Goal: Information Seeking & Learning: Learn about a topic

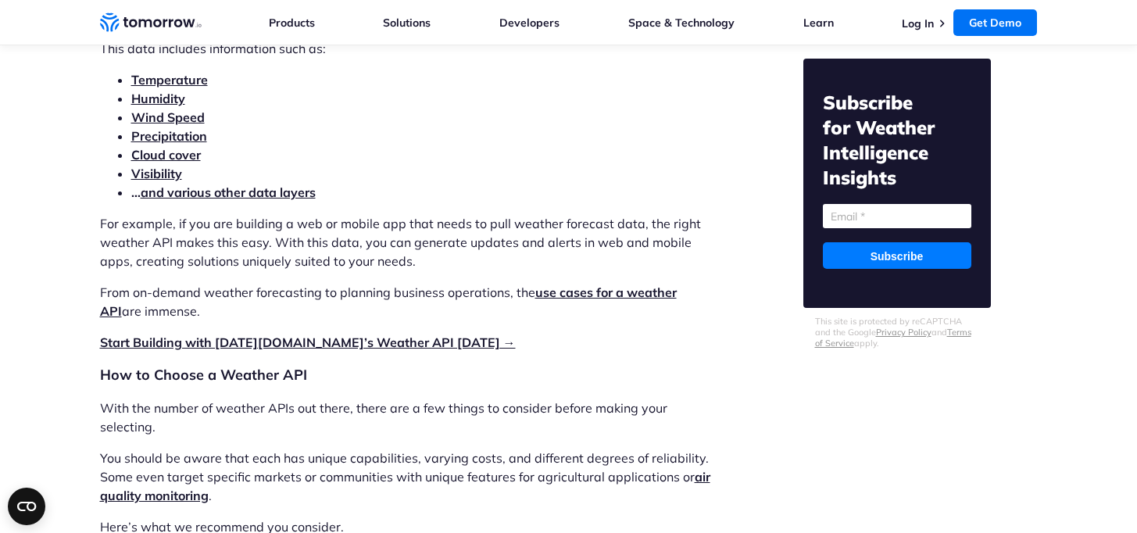
scroll to position [1849, 0]
click at [159, 131] on strong "Precipitation" at bounding box center [169, 135] width 76 height 16
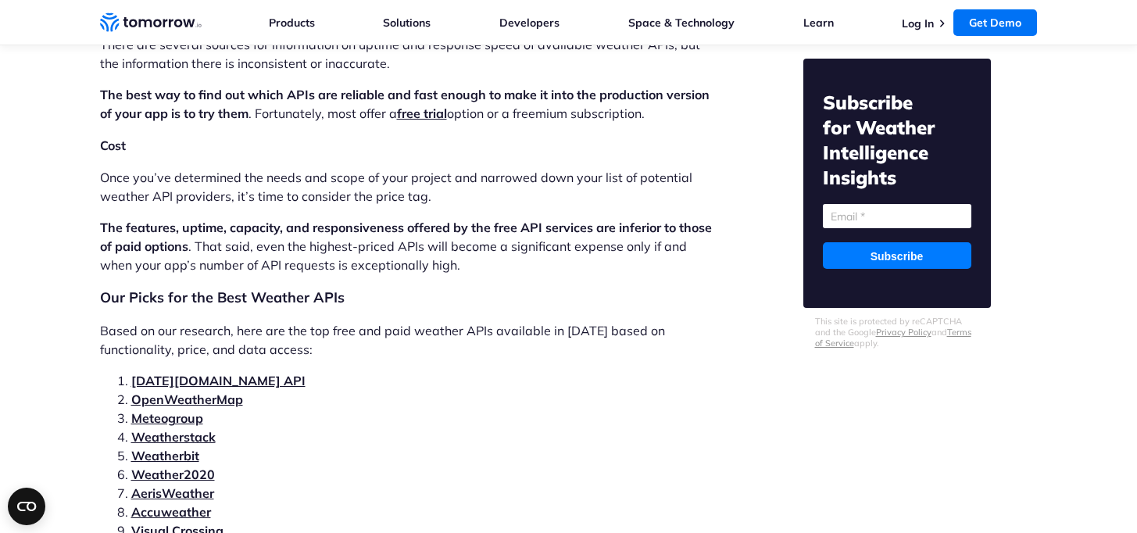
scroll to position [3236, 0]
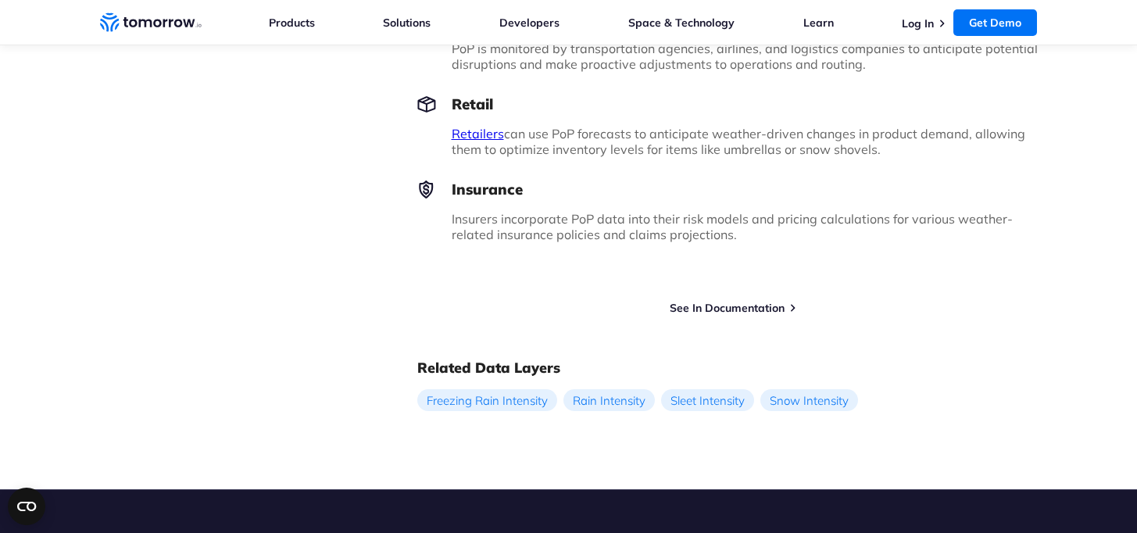
scroll to position [1450, 0]
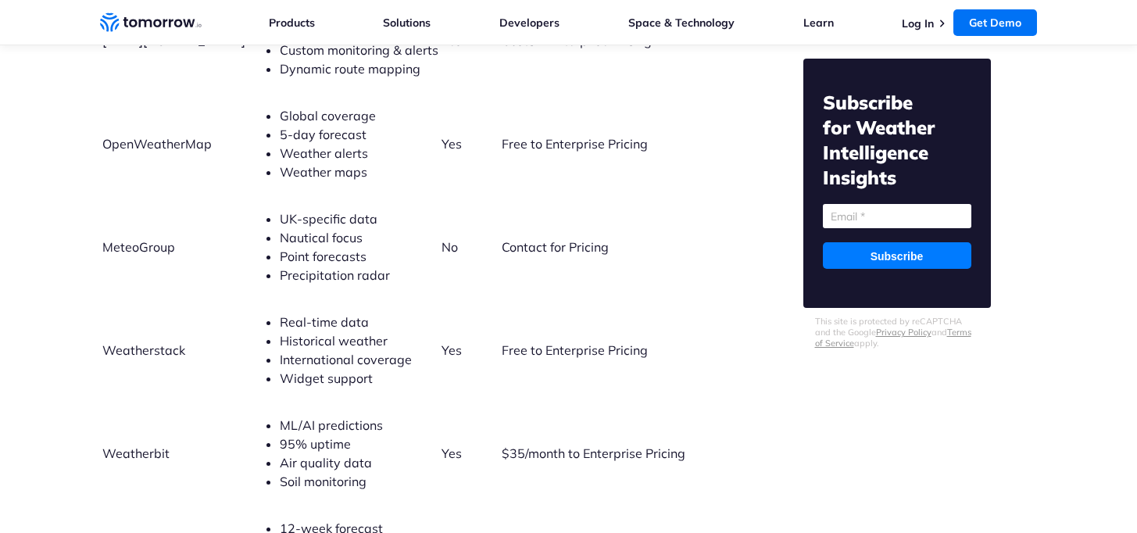
scroll to position [4824, 0]
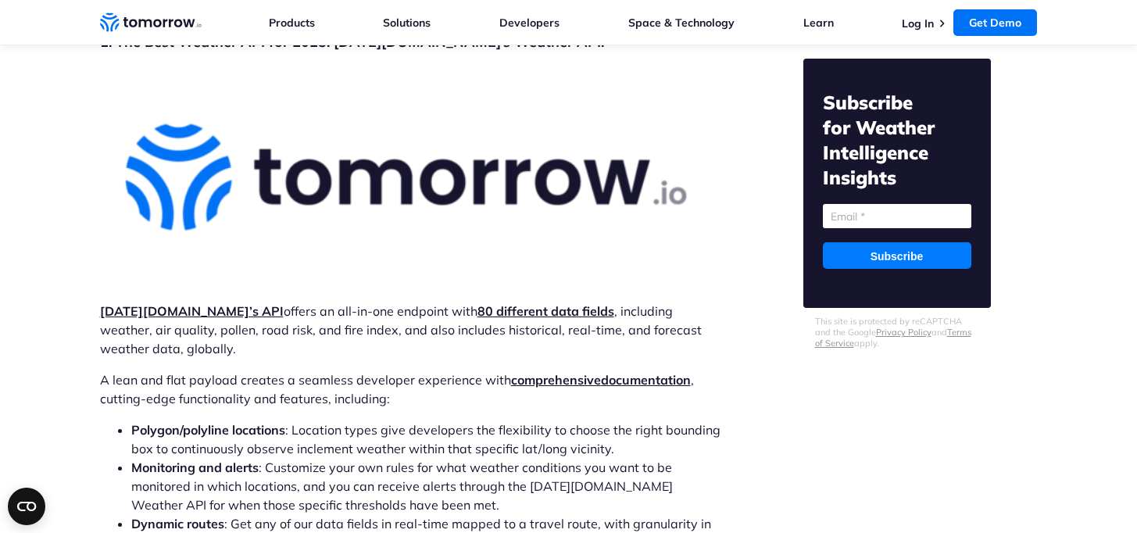
scroll to position [4631, 0]
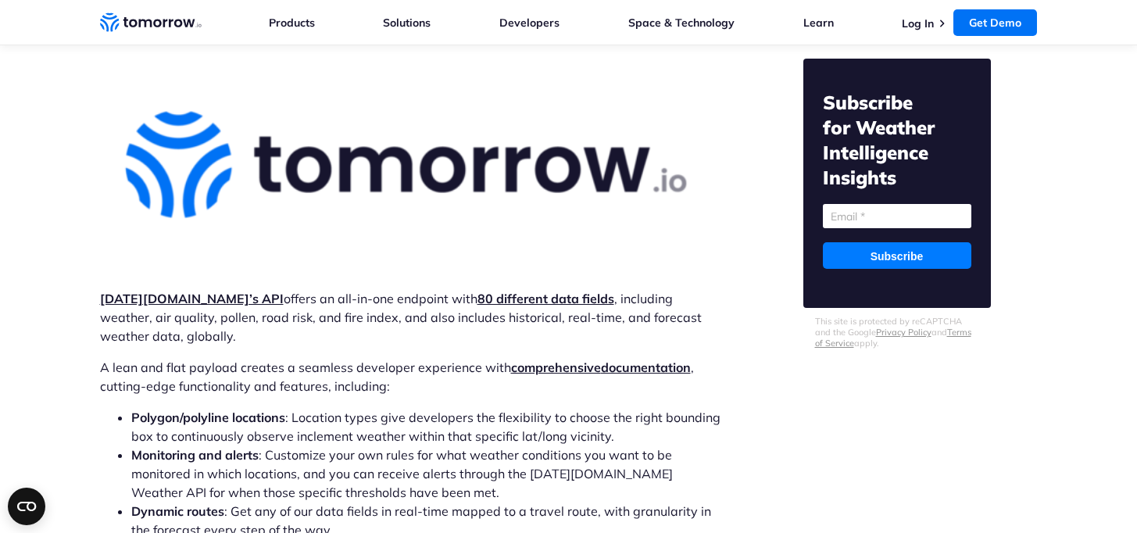
click at [149, 291] on strong "Tomorrow.io’s API" at bounding box center [192, 299] width 184 height 16
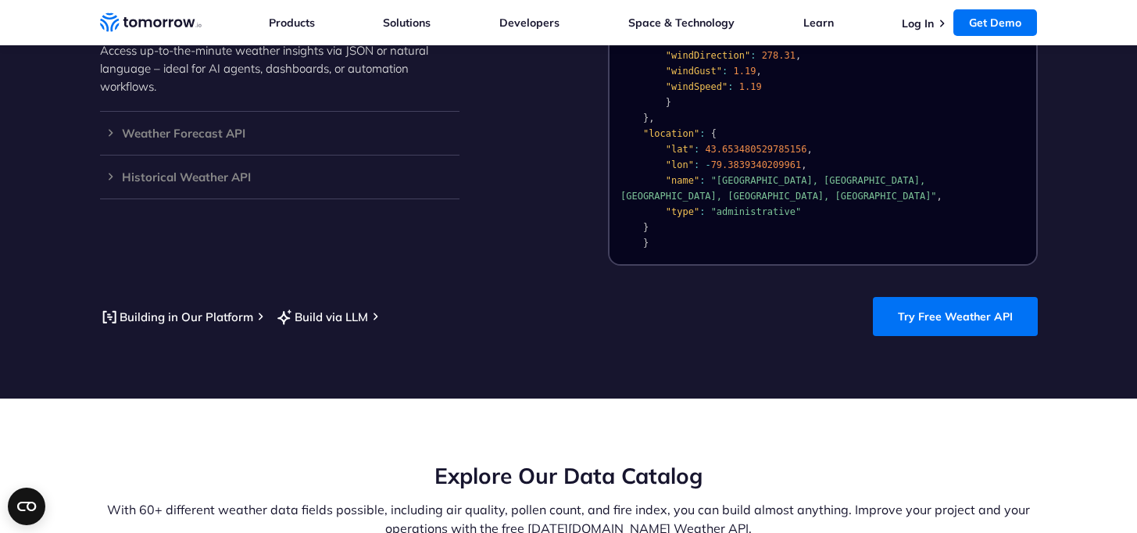
scroll to position [1541, 0]
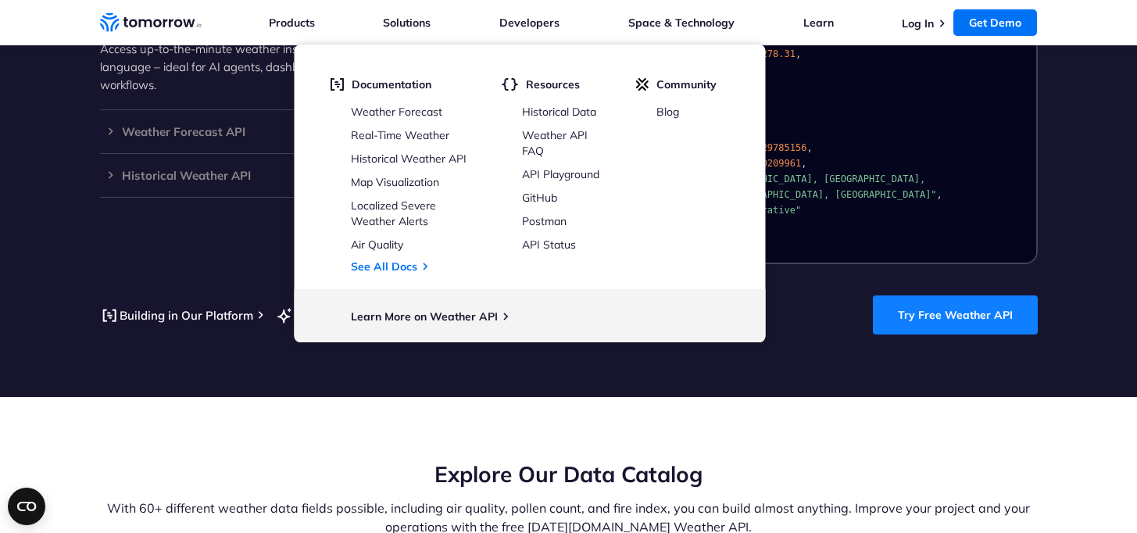
click at [975, 295] on link "Try Free Weather API" at bounding box center [955, 314] width 165 height 39
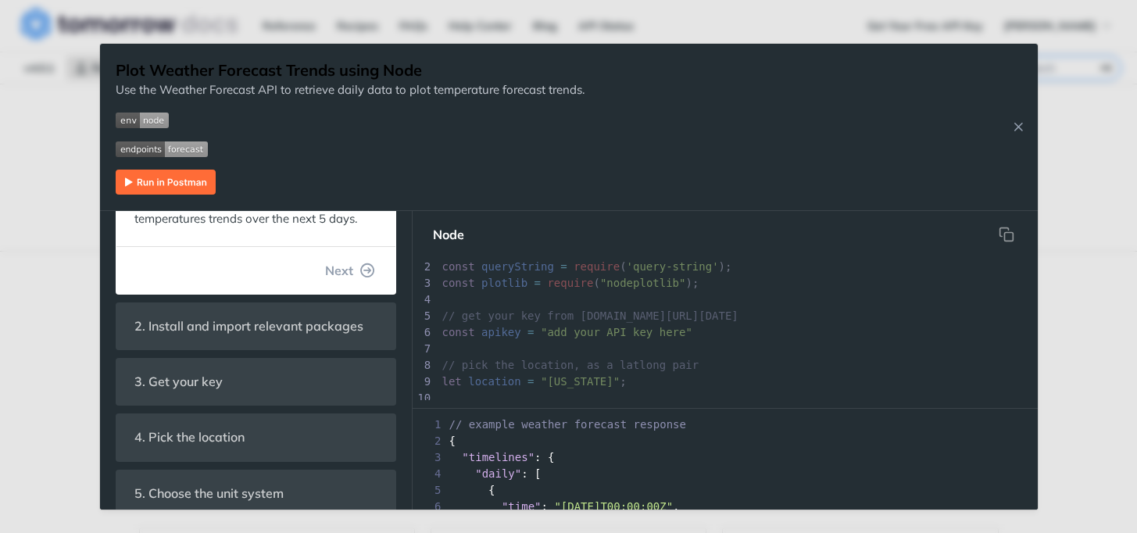
scroll to position [422, 0]
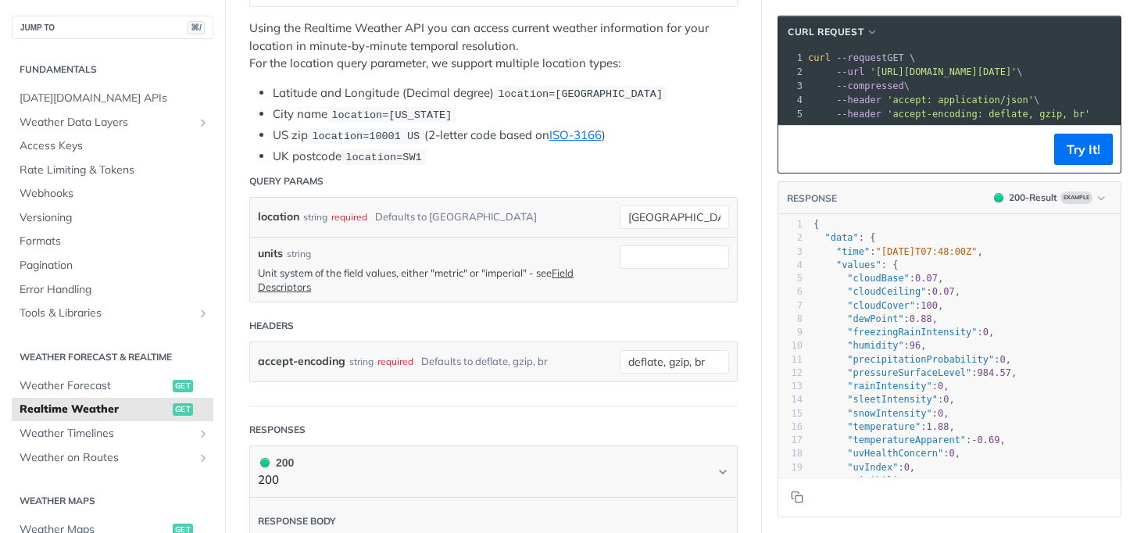
scroll to position [321, 0]
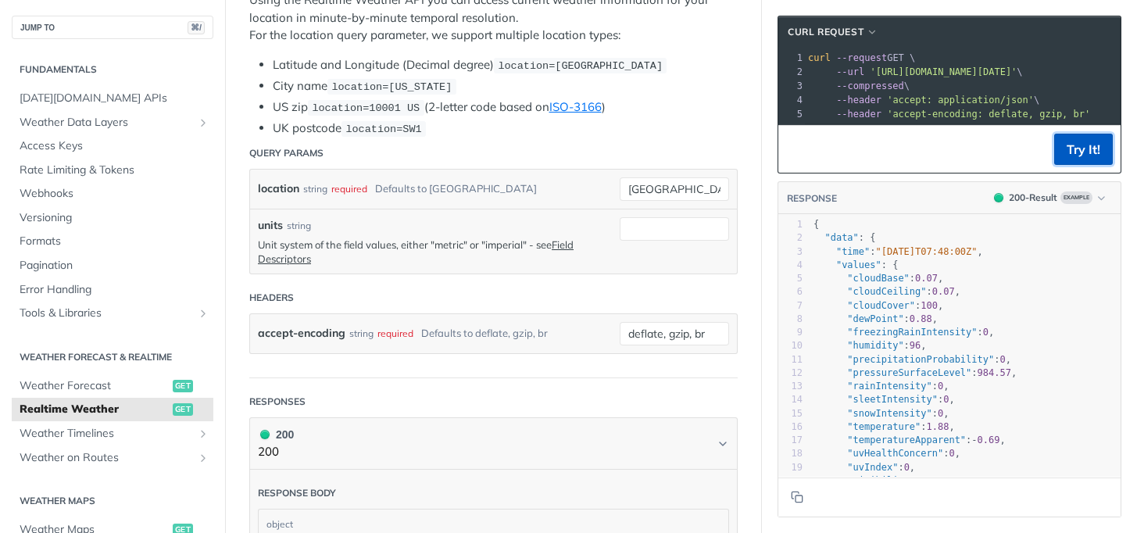
click at [1080, 145] on button "Try It!" at bounding box center [1083, 149] width 59 height 31
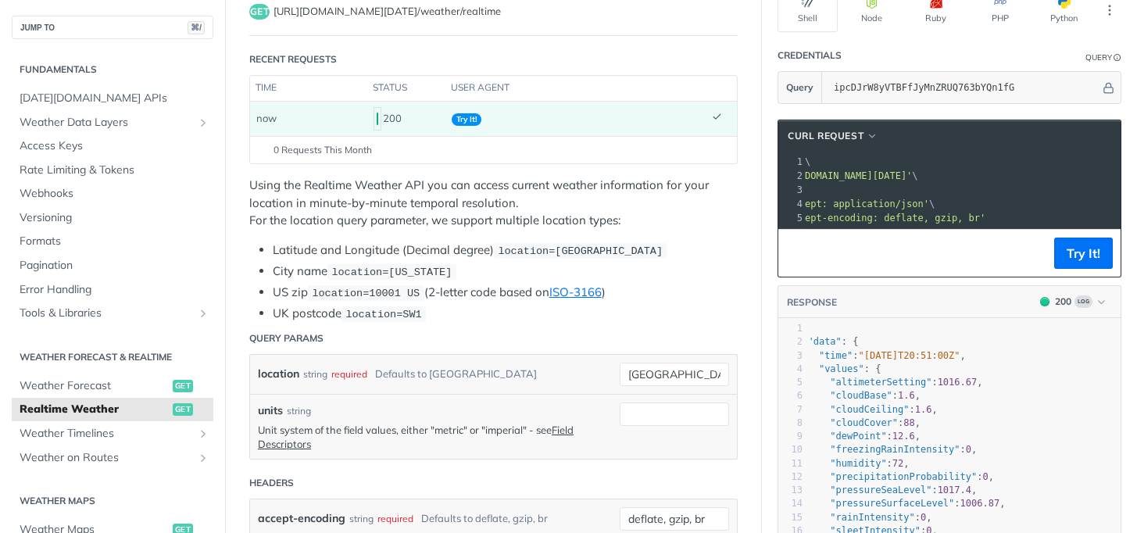
scroll to position [0, 0]
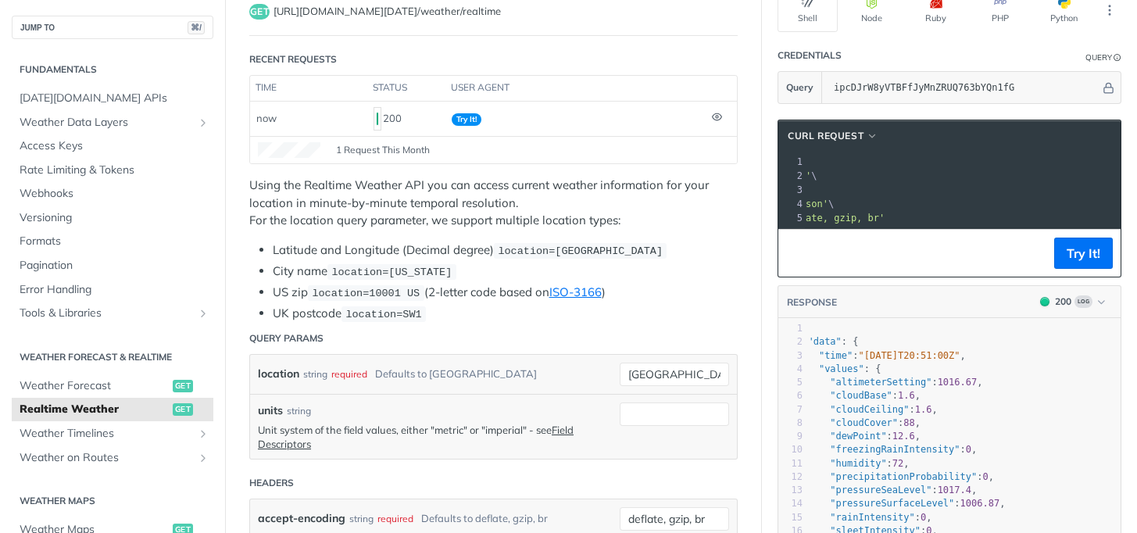
drag, startPoint x: 971, startPoint y: 177, endPoint x: 1005, endPoint y: 177, distance: 34.4
click at [811, 177] on span "'[URL][DOMAIN_NAME][DATE]'" at bounding box center [737, 175] width 147 height 11
click at [993, 183] on pre "--compressed \" at bounding box center [927, 190] width 655 height 14
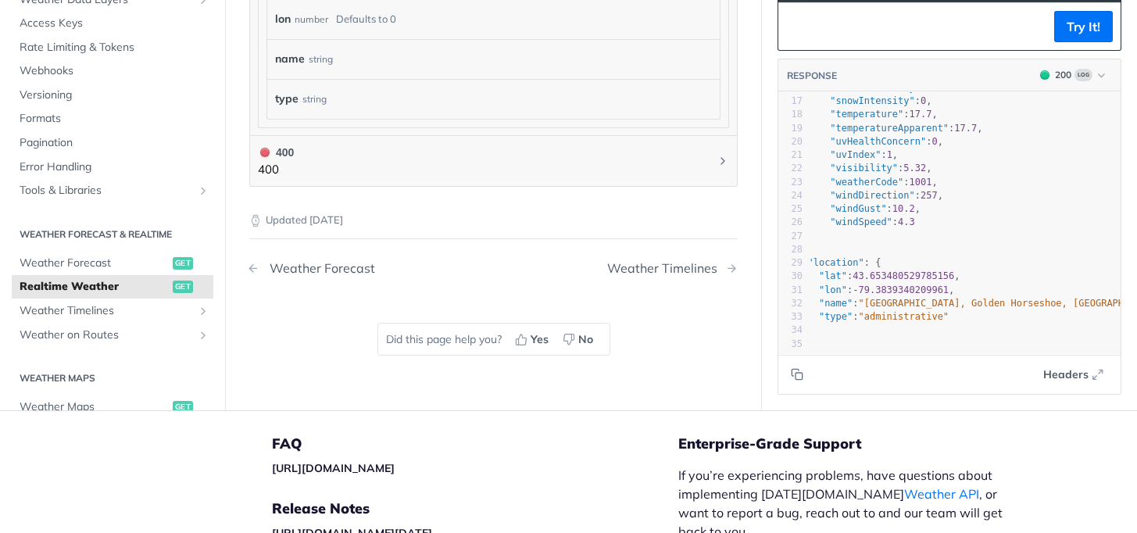
click at [292, 263] on div "Weather Forecast" at bounding box center [318, 268] width 113 height 15
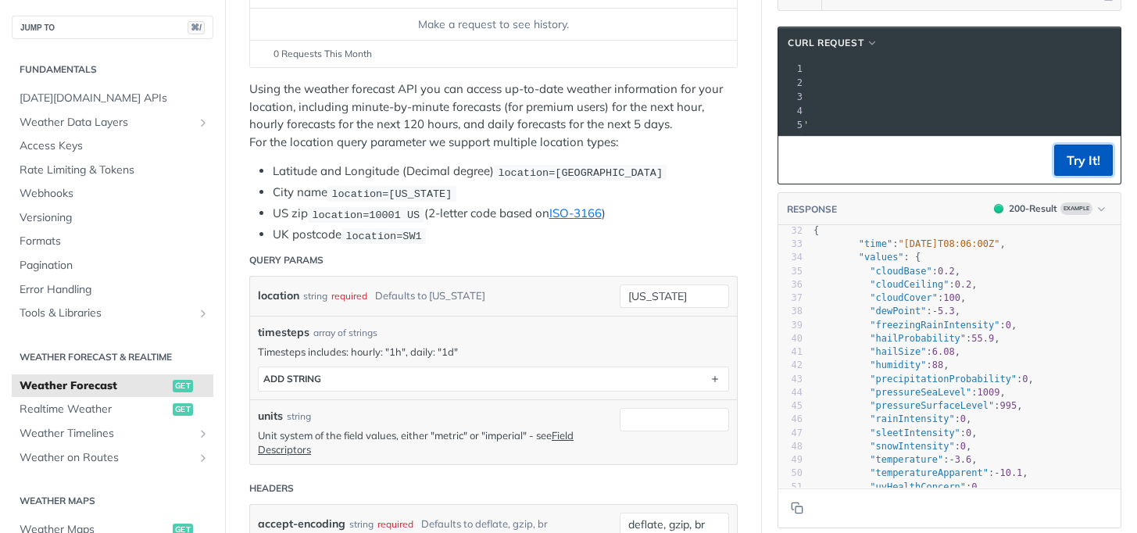
click at [1076, 156] on button "Try It!" at bounding box center [1083, 160] width 59 height 31
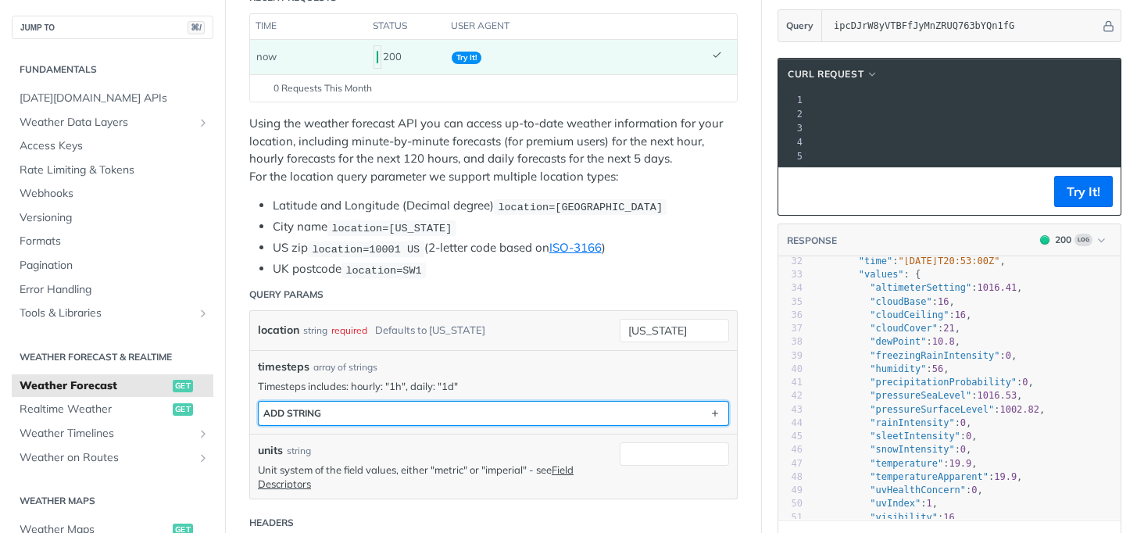
click at [449, 407] on button "ADD string" at bounding box center [494, 413] width 470 height 23
